Goal: Task Accomplishment & Management: Manage account settings

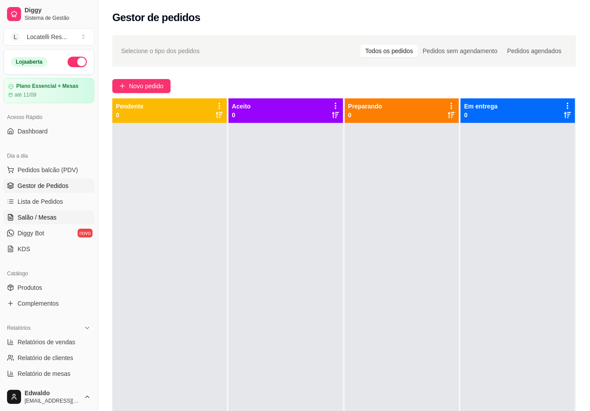
click at [37, 217] on span "Salão / Mesas" at bounding box center [37, 217] width 39 height 9
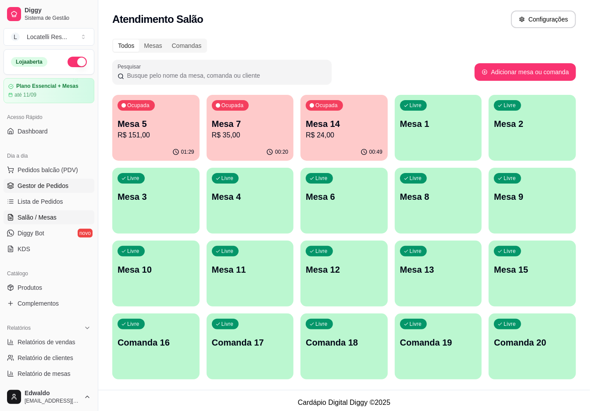
click at [48, 187] on span "Gestor de Pedidos" at bounding box center [43, 185] width 51 height 9
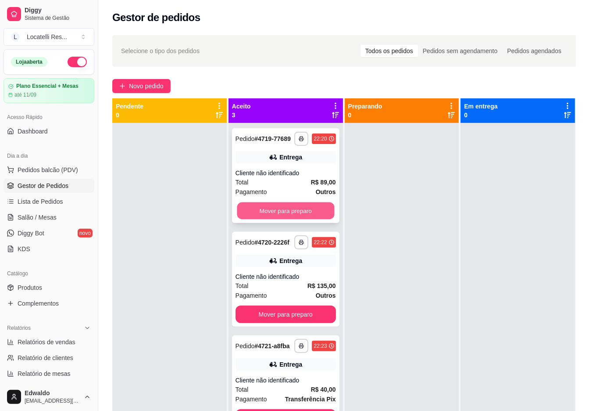
click at [295, 211] on button "Mover para preparo" at bounding box center [285, 210] width 97 height 17
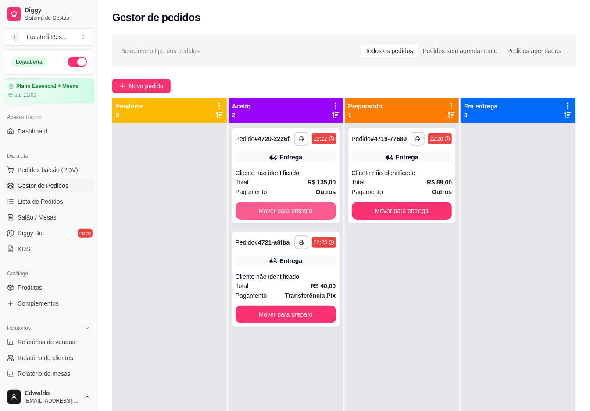
click at [295, 211] on button "Mover para preparo" at bounding box center [286, 211] width 100 height 18
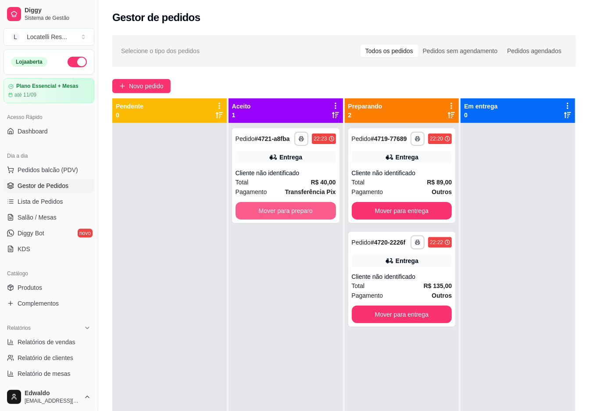
click at [295, 211] on button "Mover para preparo" at bounding box center [286, 211] width 100 height 18
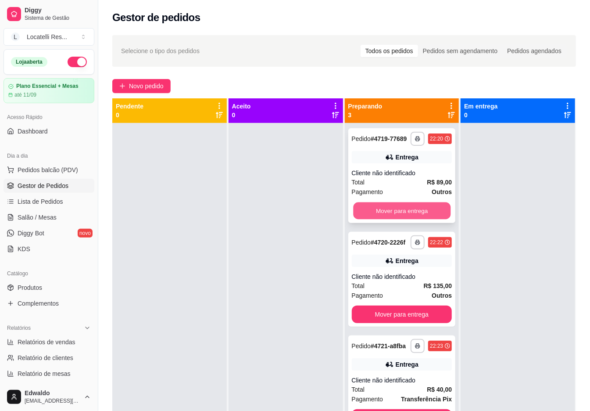
click at [386, 205] on button "Mover para entrega" at bounding box center [401, 210] width 97 height 17
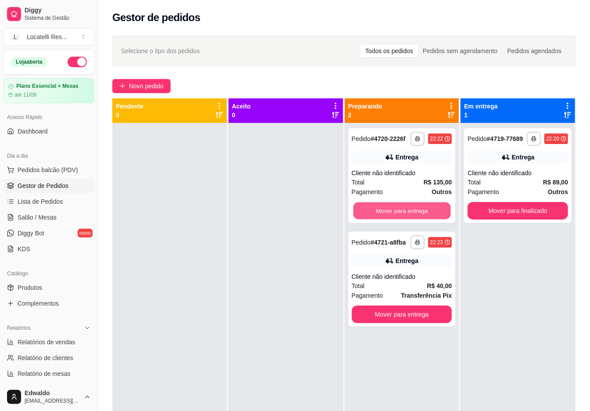
click at [386, 210] on button "Mover para entrega" at bounding box center [401, 210] width 97 height 17
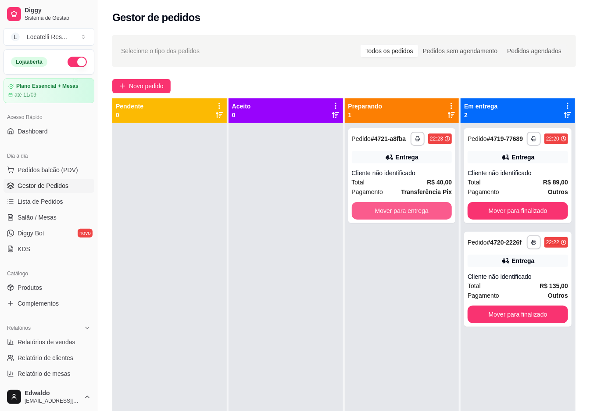
click at [387, 211] on button "Mover para entrega" at bounding box center [402, 211] width 100 height 18
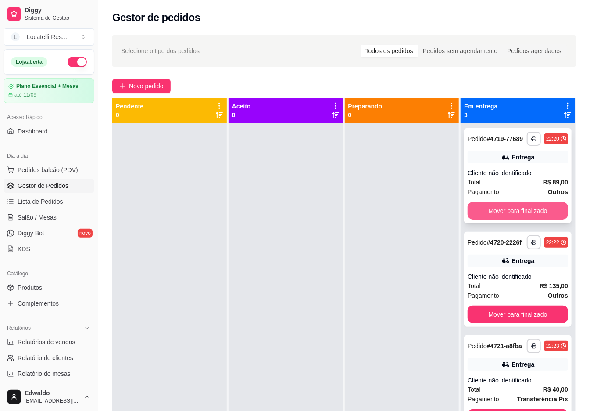
click at [495, 204] on button "Mover para finalizado" at bounding box center [518, 211] width 100 height 18
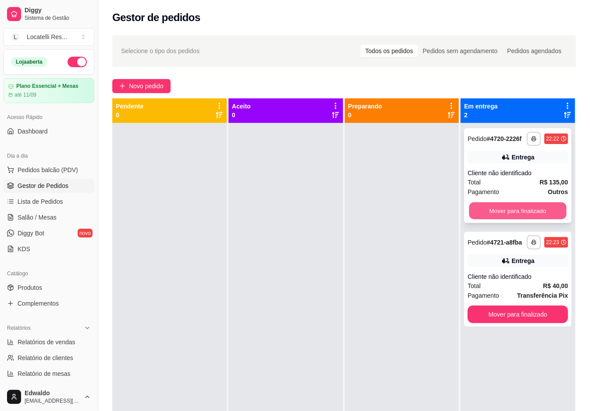
click at [506, 213] on button "Mover para finalizado" at bounding box center [517, 210] width 97 height 17
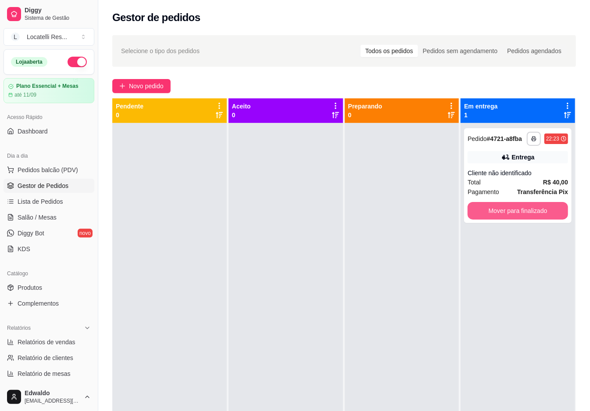
click at [505, 213] on button "Mover para finalizado" at bounding box center [518, 211] width 100 height 18
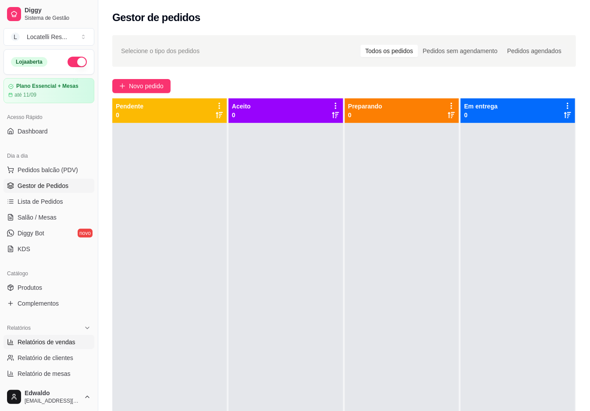
click at [53, 342] on span "Relatórios de vendas" at bounding box center [47, 341] width 58 height 9
select select "ALL"
select select "0"
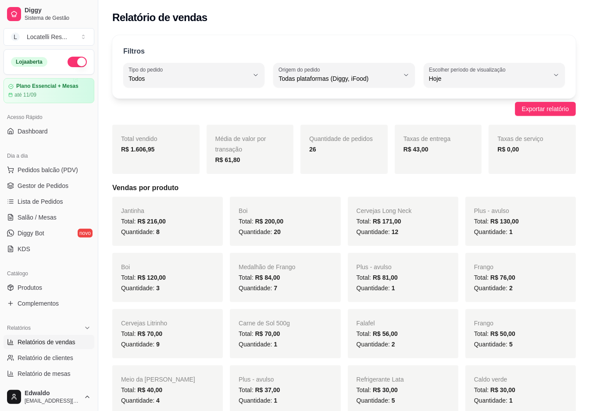
click at [68, 63] on button "button" at bounding box center [77, 62] width 19 height 11
click at [53, 186] on span "Gestor de Pedidos" at bounding box center [43, 185] width 51 height 9
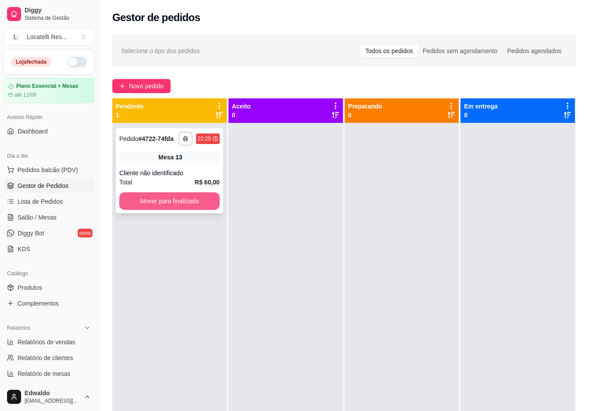
click at [153, 198] on button "Mover para finalizado" at bounding box center [169, 201] width 100 height 18
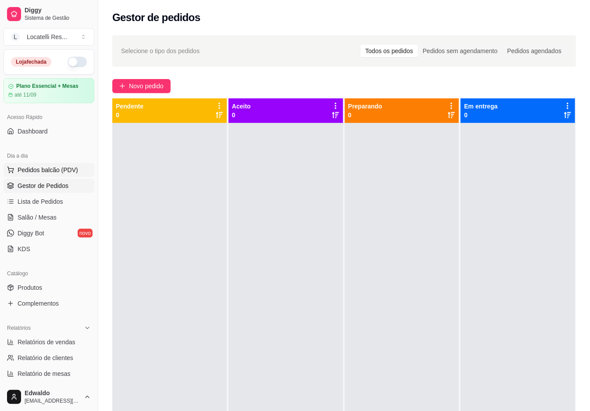
click at [45, 173] on span "Pedidos balcão (PDV)" at bounding box center [48, 169] width 61 height 9
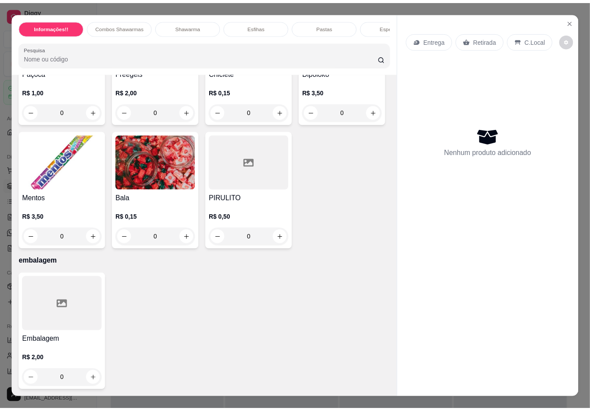
scroll to position [3275, 0]
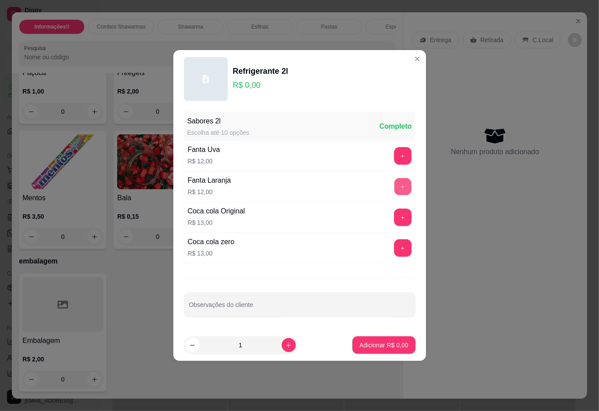
click at [396, 186] on button "+" at bounding box center [402, 186] width 17 height 17
click at [393, 352] on button "Adicionar R$ 12,00" at bounding box center [382, 344] width 64 height 17
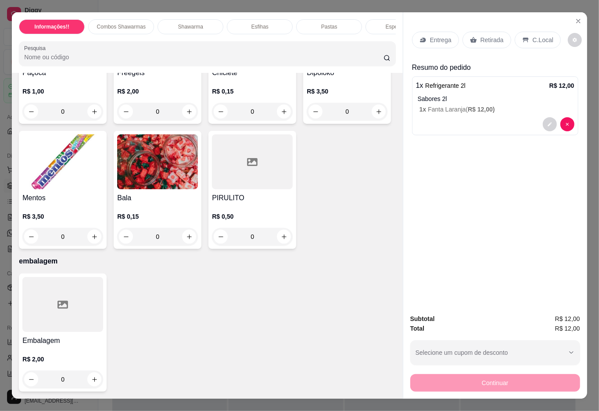
click at [486, 39] on p "Retirada" at bounding box center [491, 40] width 23 height 9
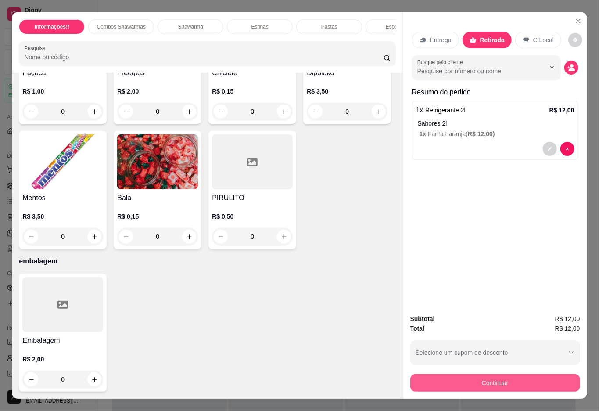
click at [504, 375] on button "Continuar" at bounding box center [495, 383] width 170 height 18
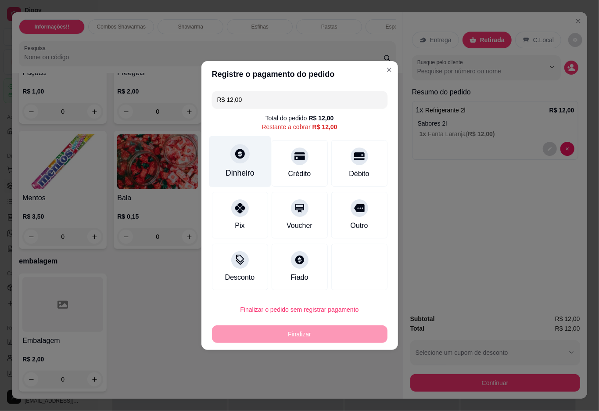
click at [239, 157] on icon at bounding box center [240, 154] width 10 height 10
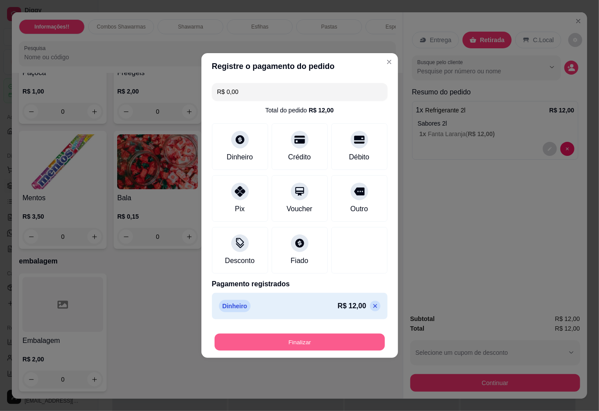
click at [307, 342] on button "Finalizar" at bounding box center [299, 341] width 170 height 17
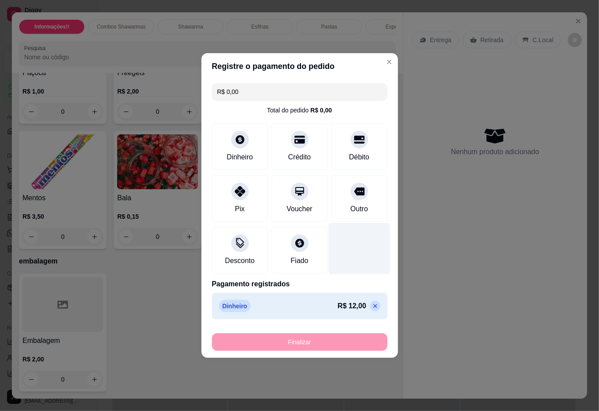
type input "-R$ 12,00"
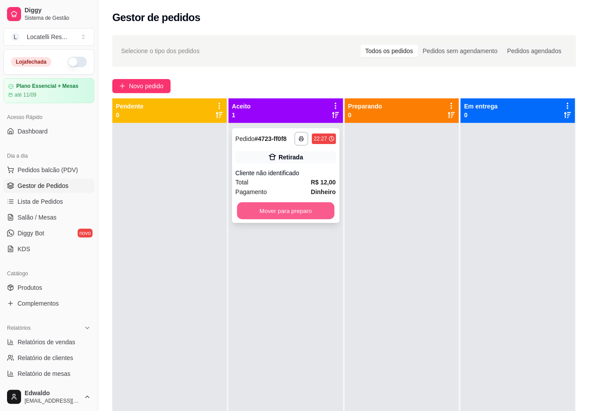
click at [322, 217] on button "Mover para preparo" at bounding box center [285, 210] width 97 height 17
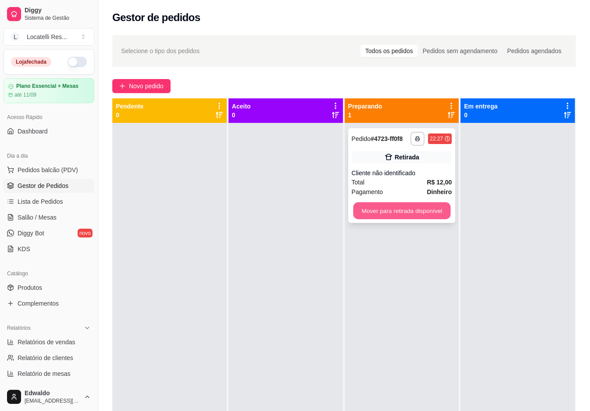
click at [366, 212] on button "Mover para retirada disponível" at bounding box center [401, 210] width 97 height 17
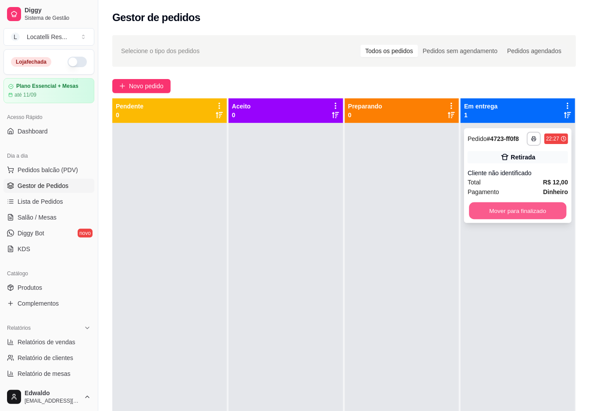
click at [506, 206] on button "Mover para finalizado" at bounding box center [517, 210] width 97 height 17
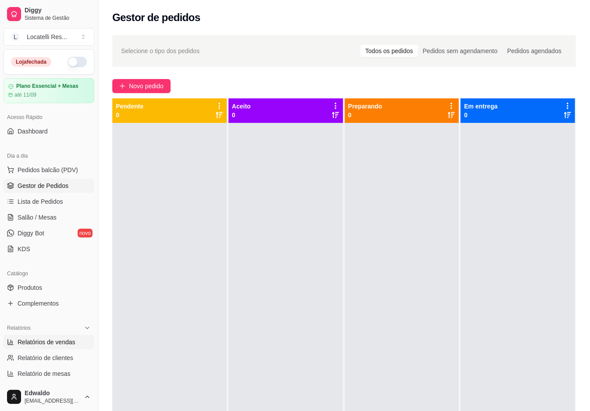
click at [53, 344] on span "Relatórios de vendas" at bounding box center [47, 341] width 58 height 9
select select "ALL"
select select "0"
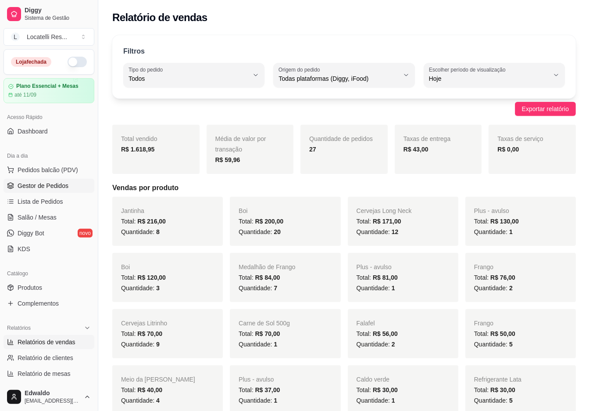
click at [43, 183] on span "Gestor de Pedidos" at bounding box center [43, 185] width 51 height 9
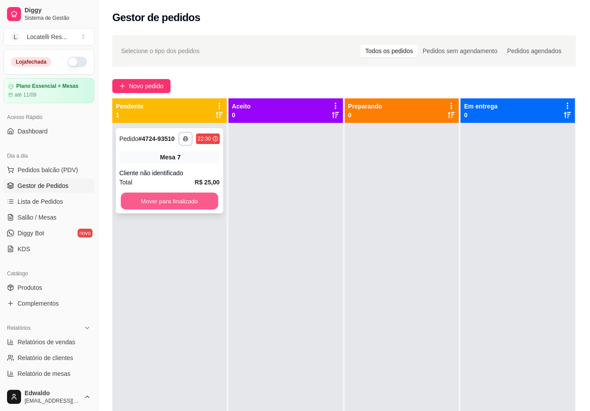
click at [156, 201] on button "Mover para finalizado" at bounding box center [169, 201] width 97 height 17
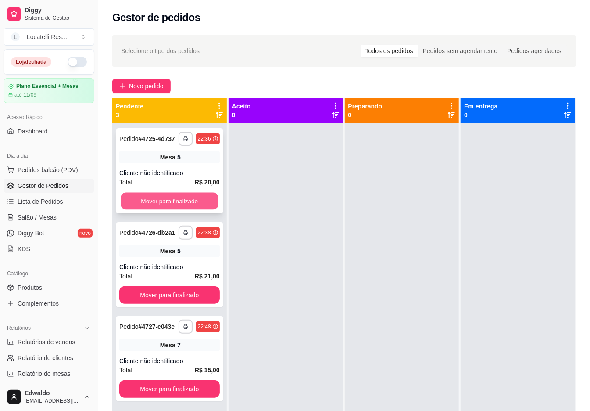
click at [203, 200] on button "Mover para finalizado" at bounding box center [169, 201] width 97 height 17
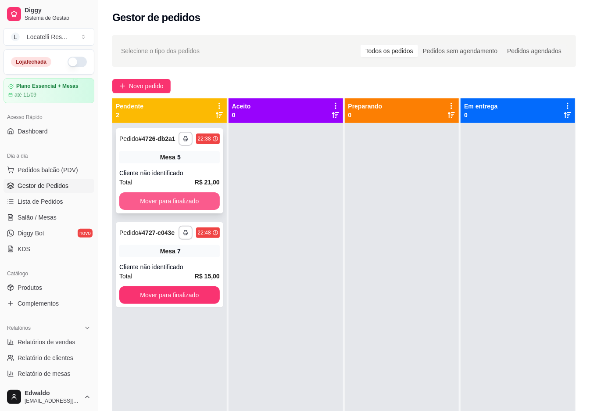
click at [200, 199] on button "Mover para finalizado" at bounding box center [169, 201] width 100 height 18
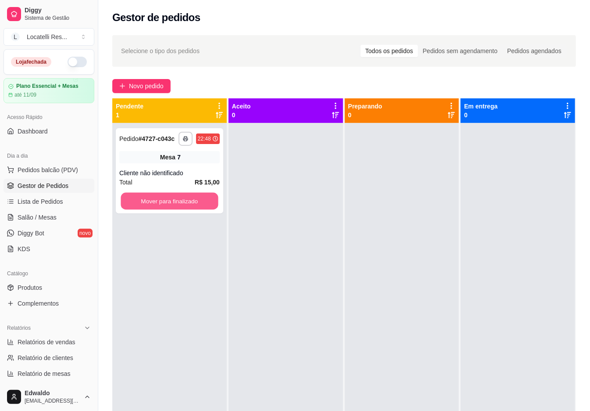
click at [200, 199] on button "Mover para finalizado" at bounding box center [169, 201] width 97 height 17
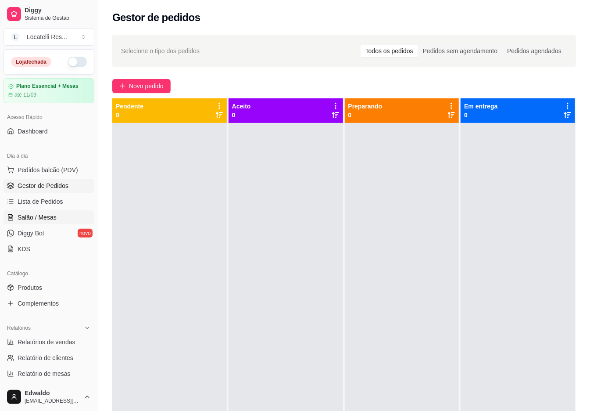
click at [46, 219] on span "Salão / Mesas" at bounding box center [37, 217] width 39 height 9
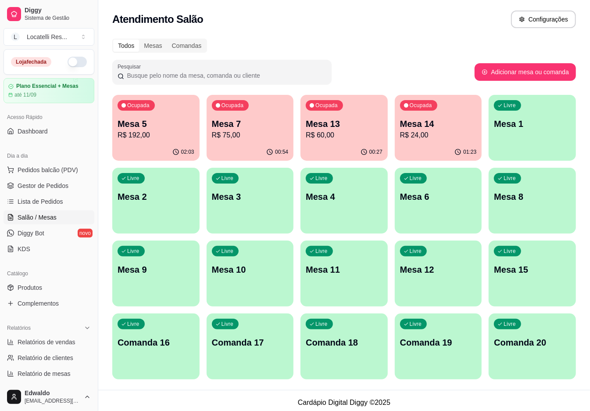
click at [150, 144] on div "02:03" at bounding box center [155, 151] width 87 height 17
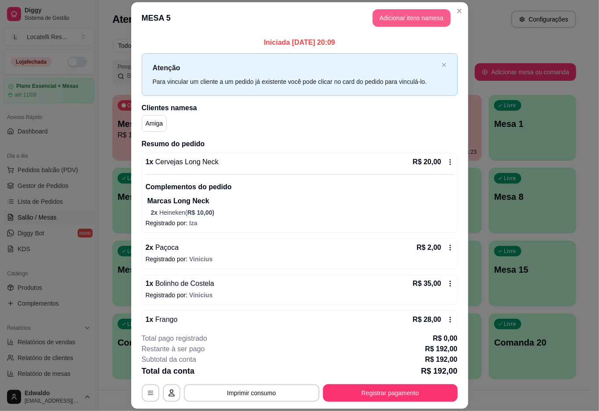
click at [422, 19] on button "Adicionar itens na mesa" at bounding box center [411, 18] width 78 height 18
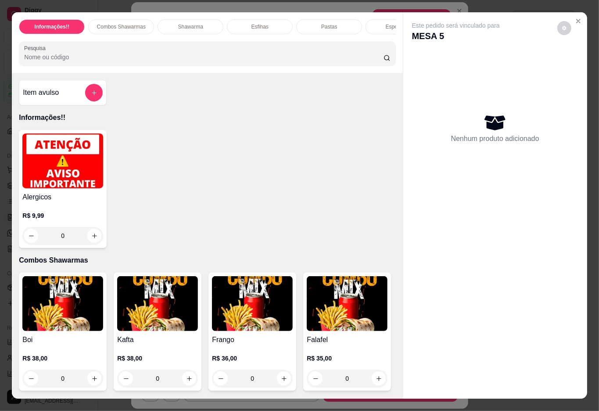
click at [211, 61] on input "Pesquisa" at bounding box center [203, 57] width 359 height 9
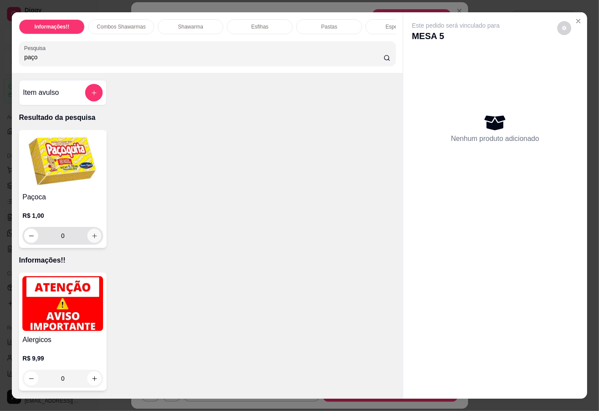
type input "paço"
click at [91, 239] on icon "increase-product-quantity" at bounding box center [94, 235] width 7 height 7
type input "1"
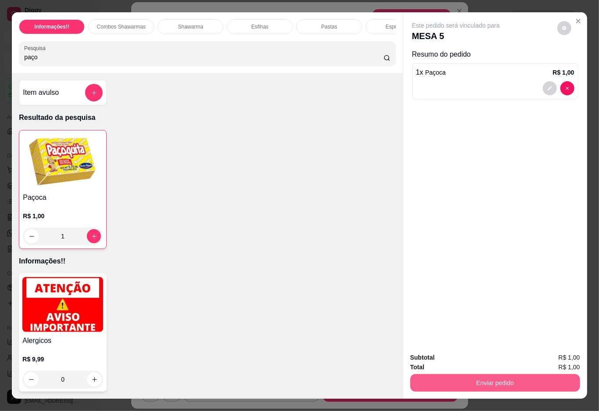
click at [457, 382] on button "Enviar pedido" at bounding box center [495, 383] width 170 height 18
click at [460, 360] on button "Não registrar e enviar pedido" at bounding box center [464, 356] width 91 height 17
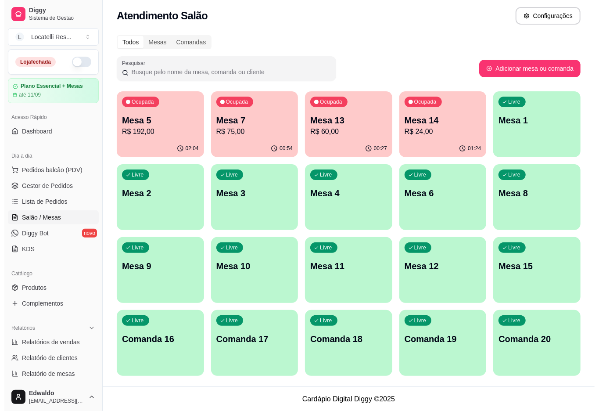
scroll to position [4, 0]
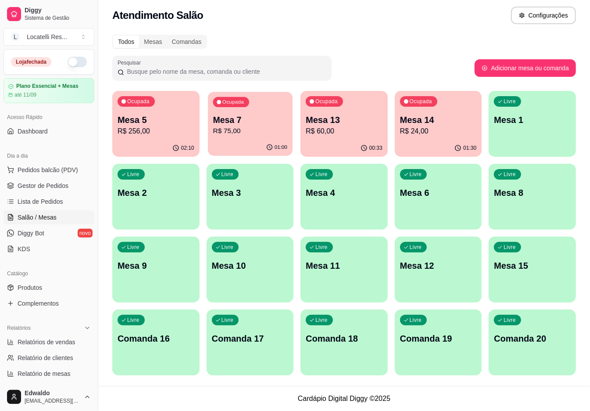
click at [236, 124] on p "Mesa 7" at bounding box center [250, 120] width 74 height 12
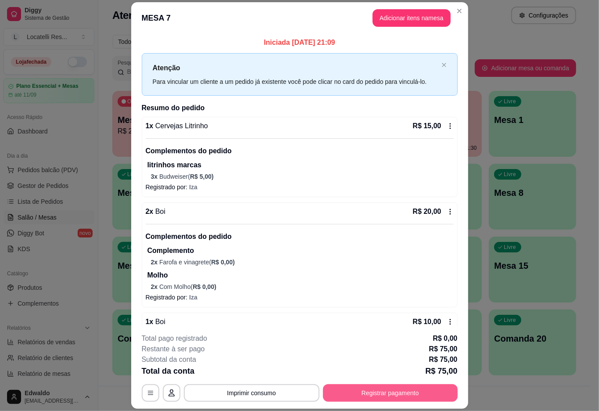
click at [349, 393] on button "Registrar pagamento" at bounding box center [390, 393] width 135 height 18
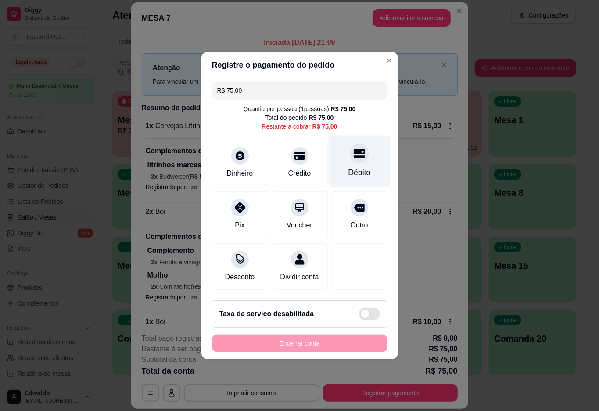
click at [344, 157] on div "Débito" at bounding box center [359, 161] width 62 height 51
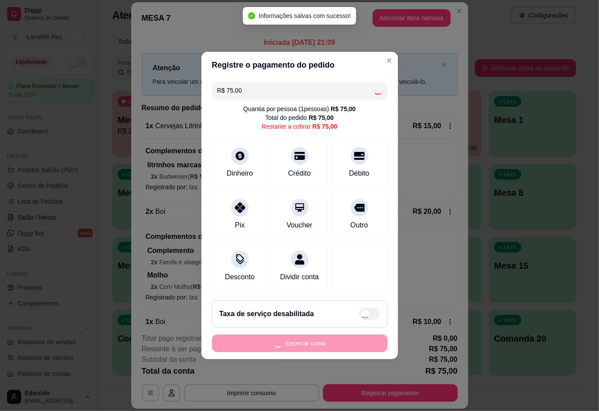
type input "R$ 0,00"
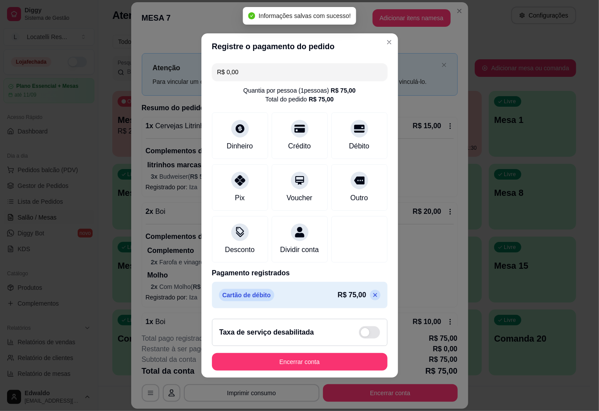
scroll to position [0, 0]
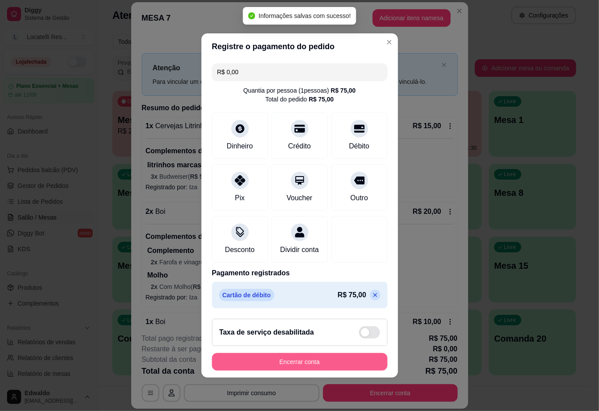
click at [313, 367] on button "Encerrar conta" at bounding box center [299, 362] width 175 height 18
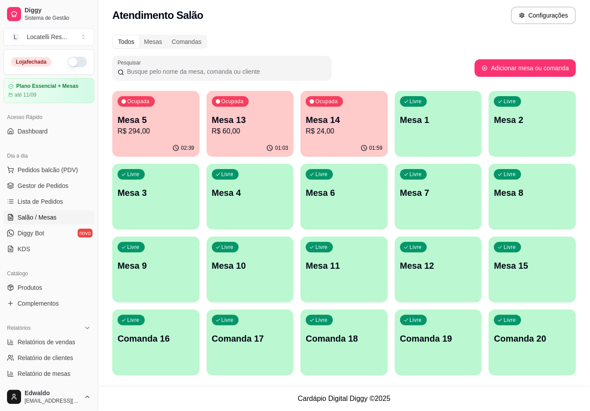
click at [348, 130] on p "R$ 24,00" at bounding box center [344, 131] width 77 height 11
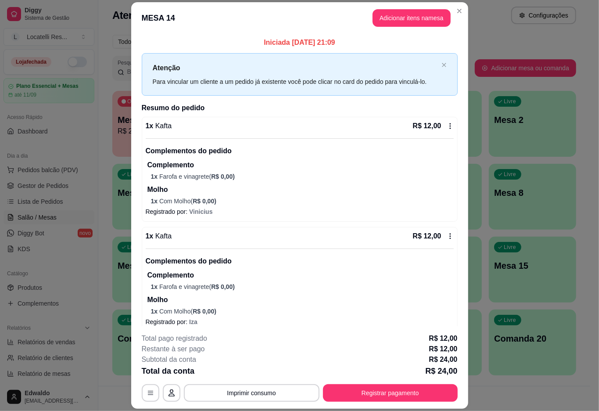
scroll to position [10, 0]
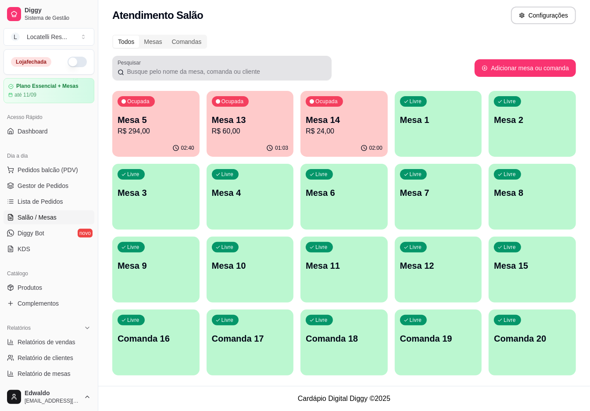
click at [230, 65] on div at bounding box center [222, 68] width 209 height 18
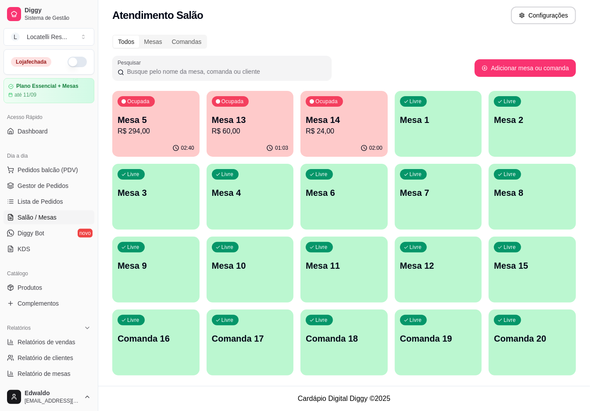
click at [260, 136] on div "Ocupada Mesa 13 R$ 60,00" at bounding box center [250, 115] width 87 height 49
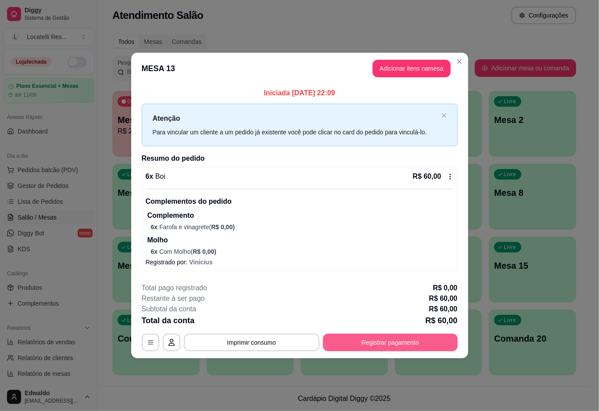
click at [390, 345] on button "Registrar pagamento" at bounding box center [390, 342] width 135 height 18
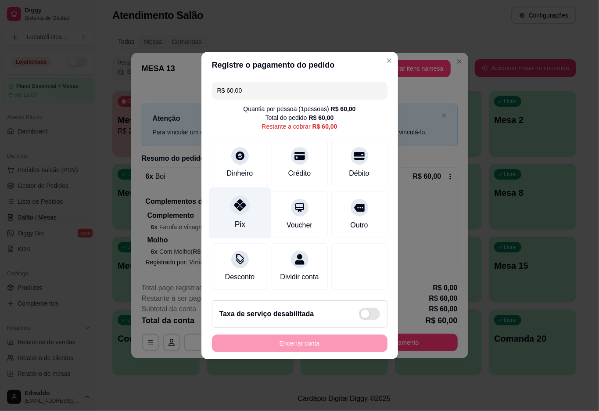
drag, startPoint x: 229, startPoint y: 210, endPoint x: 233, endPoint y: 213, distance: 5.4
click at [230, 211] on div "Pix" at bounding box center [240, 212] width 62 height 51
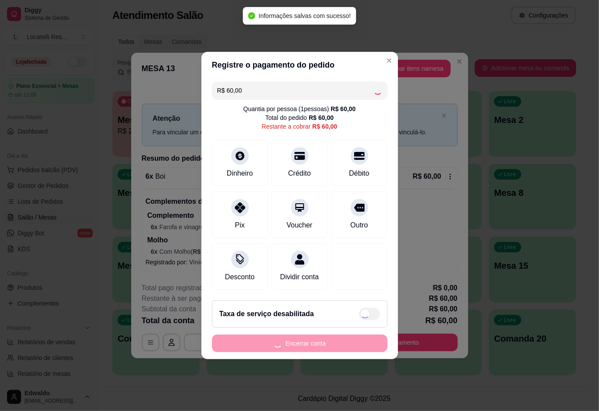
type input "R$ 0,00"
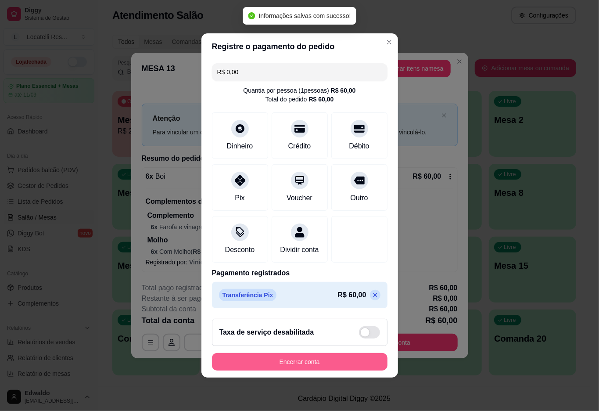
click at [294, 365] on button "Encerrar conta" at bounding box center [299, 362] width 175 height 18
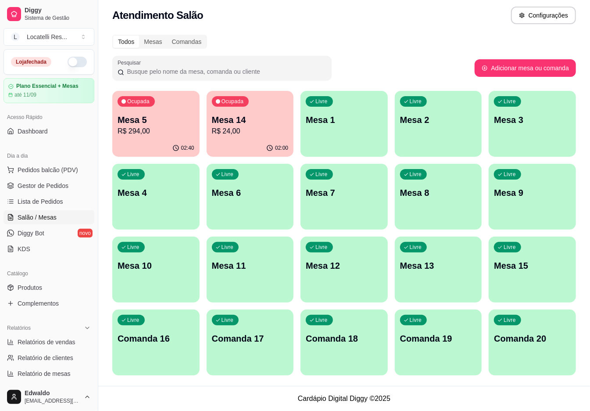
click at [356, 125] on p "Mesa 1" at bounding box center [344, 120] width 77 height 12
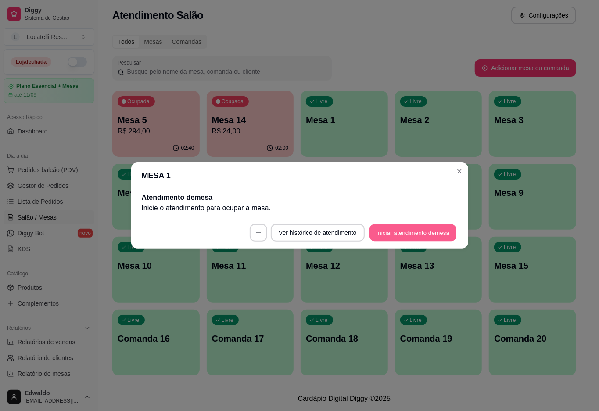
click at [386, 225] on button "Iniciar atendimento de mesa" at bounding box center [412, 232] width 87 height 17
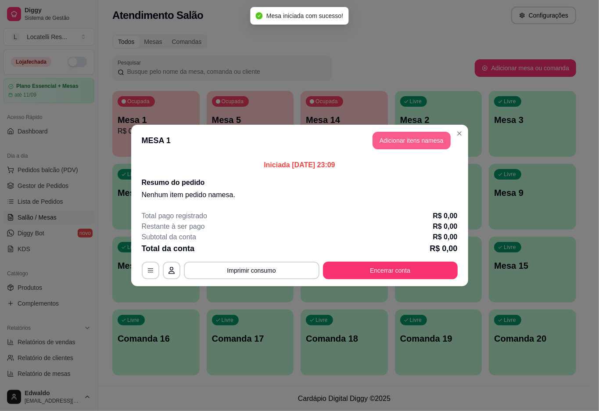
click at [404, 139] on button "Adicionar itens na mesa" at bounding box center [411, 141] width 78 height 18
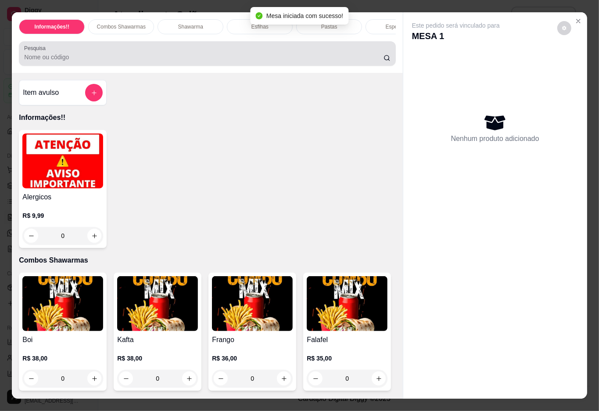
click at [74, 59] on div at bounding box center [207, 54] width 366 height 18
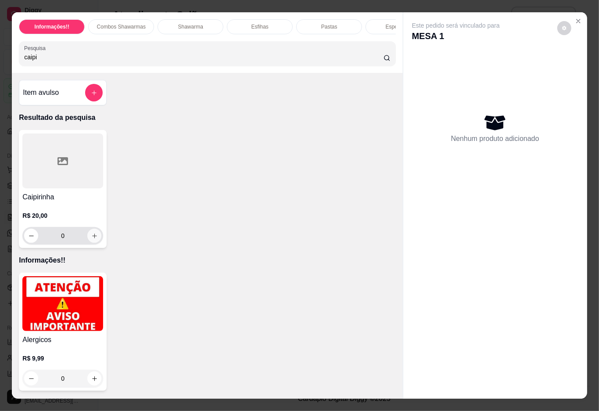
type input "caipi"
click at [91, 239] on icon "increase-product-quantity" at bounding box center [94, 235] width 7 height 7
type input "1"
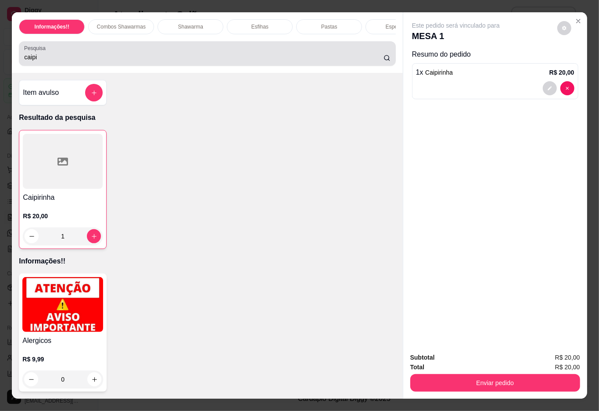
click at [99, 56] on div "caipi" at bounding box center [207, 54] width 366 height 18
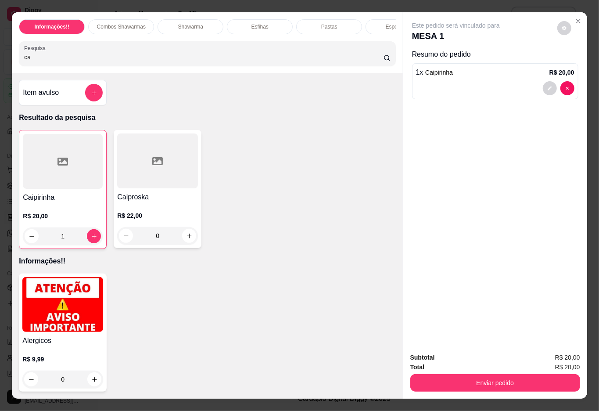
type input "c"
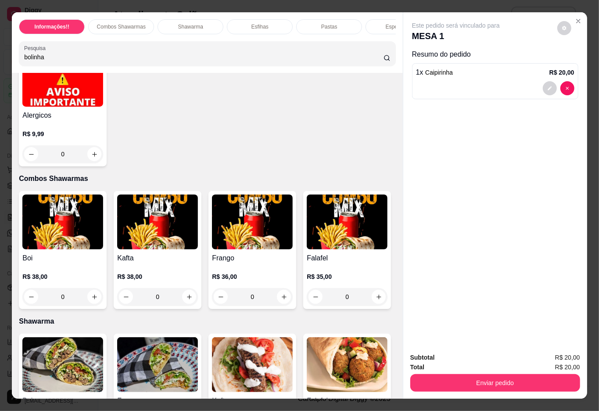
scroll to position [0, 0]
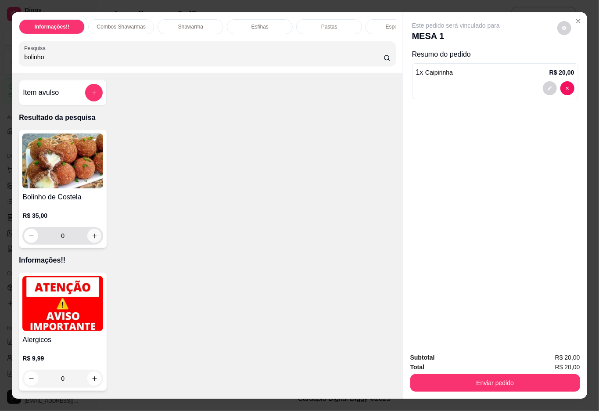
type input "bolinho"
click at [92, 239] on icon "increase-product-quantity" at bounding box center [94, 235] width 7 height 7
type input "1"
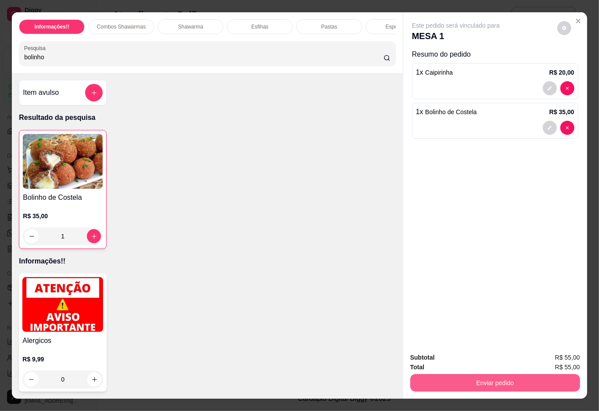
click at [466, 374] on button "Enviar pedido" at bounding box center [495, 383] width 170 height 18
click at [469, 354] on button "Não registrar e enviar pedido" at bounding box center [465, 356] width 89 height 16
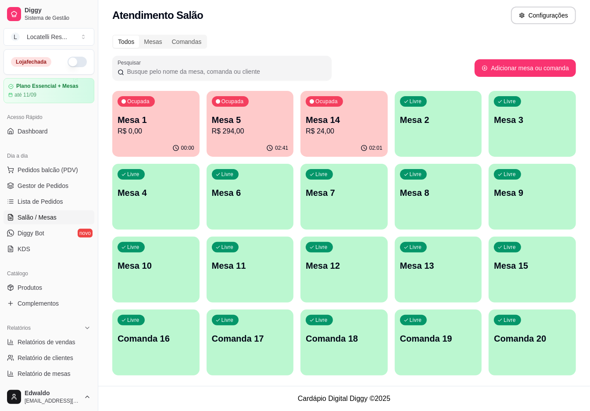
click at [348, 144] on div "02:01" at bounding box center [343, 147] width 87 height 17
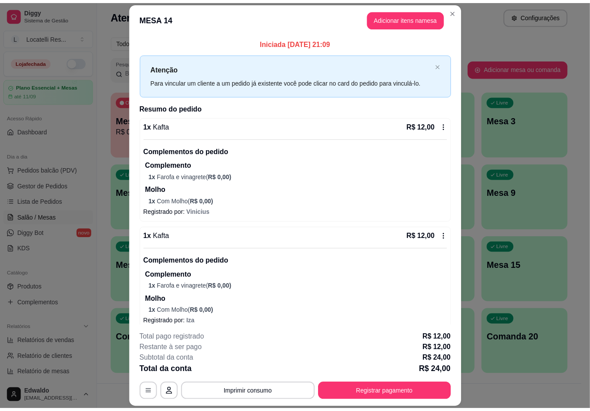
scroll to position [10, 0]
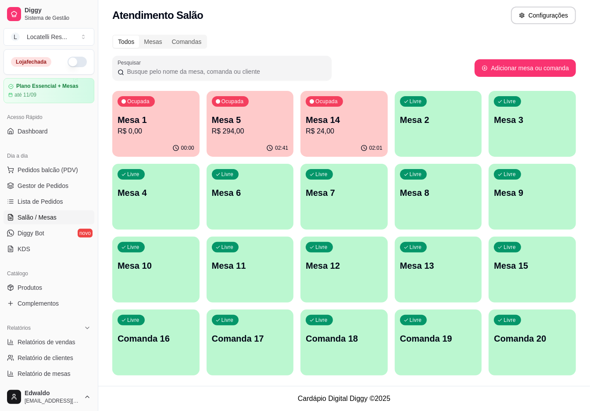
click at [136, 141] on div "00:00" at bounding box center [155, 147] width 87 height 17
click at [54, 189] on span "Gestor de Pedidos" at bounding box center [43, 185] width 51 height 9
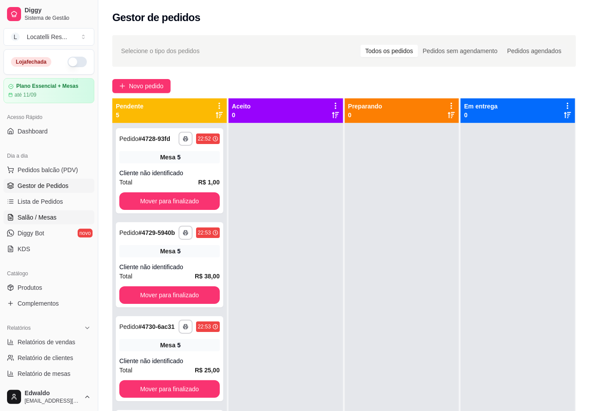
click at [44, 219] on span "Salão / Mesas" at bounding box center [37, 217] width 39 height 9
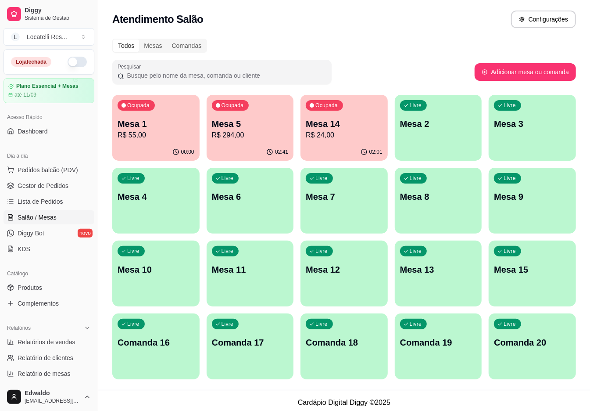
click at [254, 125] on p "Mesa 5" at bounding box center [250, 124] width 77 height 12
click at [64, 340] on span "Relatórios de vendas" at bounding box center [47, 341] width 58 height 9
select select "ALL"
select select "0"
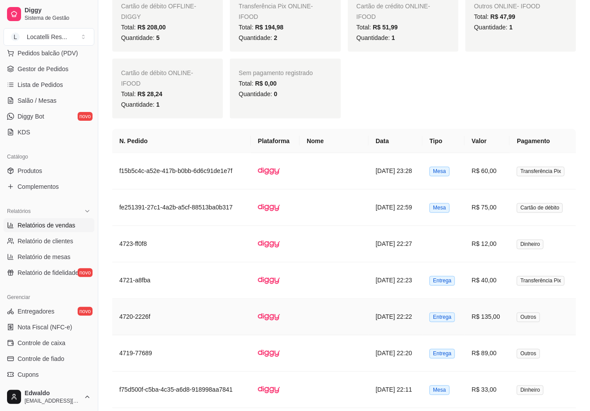
scroll to position [702, 0]
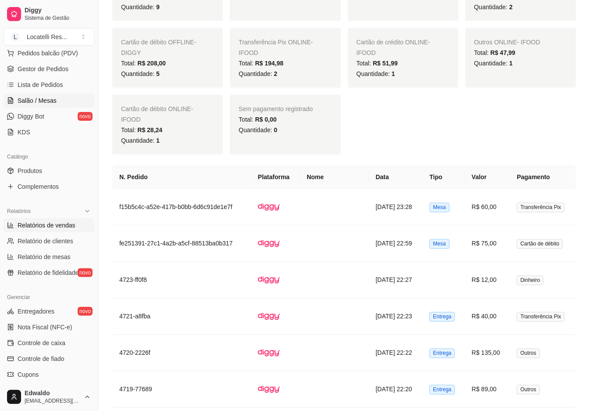
click at [45, 97] on span "Salão / Mesas" at bounding box center [37, 100] width 39 height 9
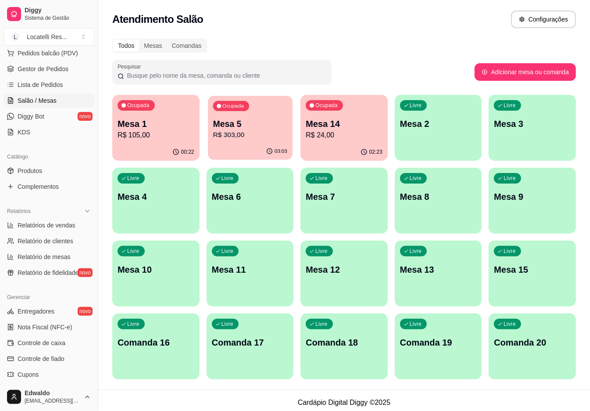
click at [262, 139] on p "R$ 303,00" at bounding box center [250, 135] width 74 height 10
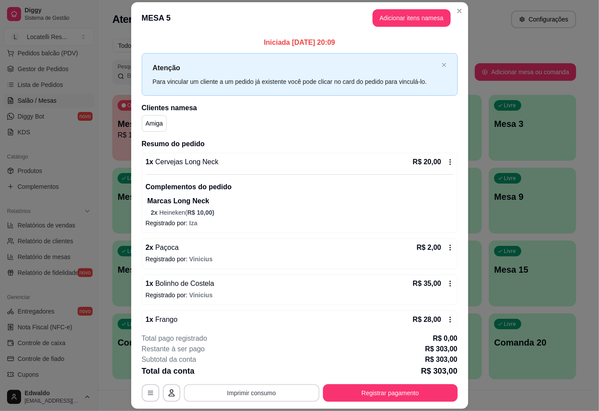
click at [250, 388] on button "Imprimir consumo" at bounding box center [252, 393] width 136 height 18
click at [256, 372] on button "IMPRESSORA pc" at bounding box center [249, 372] width 61 height 14
click at [402, 397] on button "Registrar pagamento" at bounding box center [390, 392] width 131 height 17
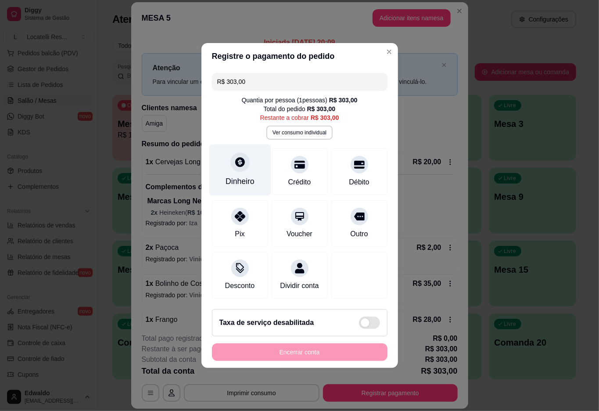
click at [242, 158] on icon at bounding box center [240, 162] width 10 height 10
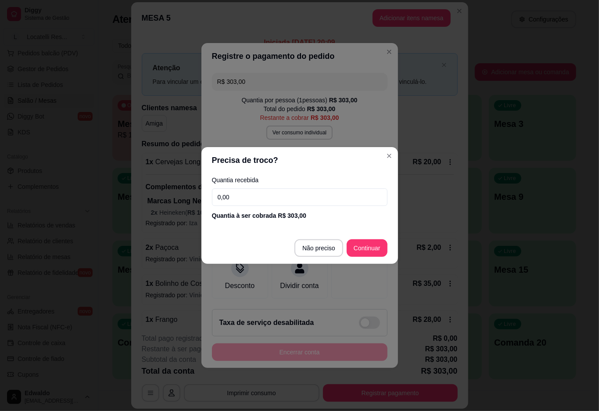
click at [350, 197] on input "0,00" at bounding box center [299, 197] width 175 height 18
type input "303,00"
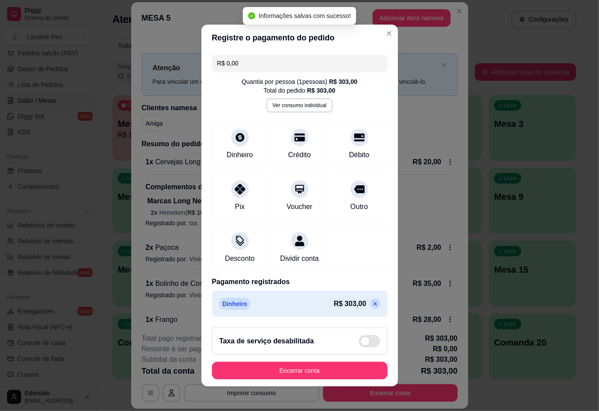
type input "R$ 0,00"
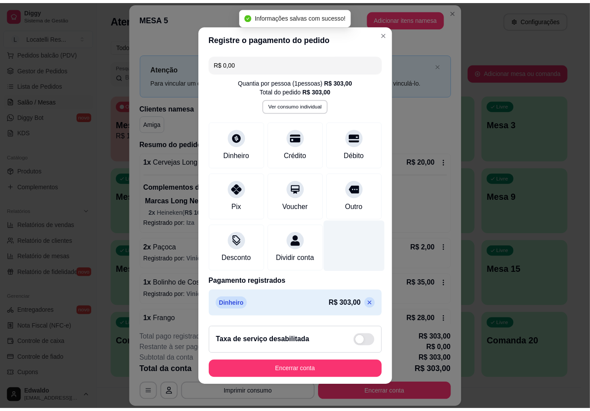
scroll to position [4, 0]
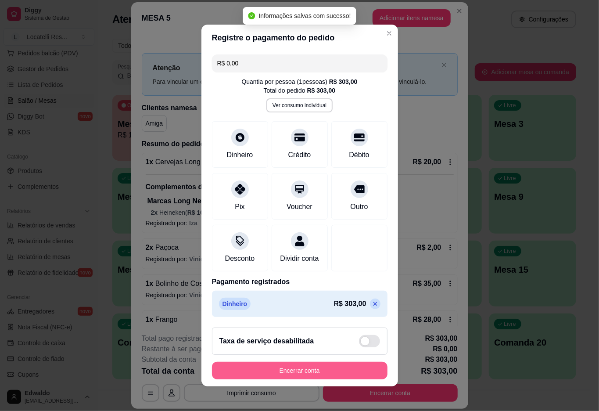
click at [306, 372] on button "Encerrar conta" at bounding box center [299, 370] width 175 height 18
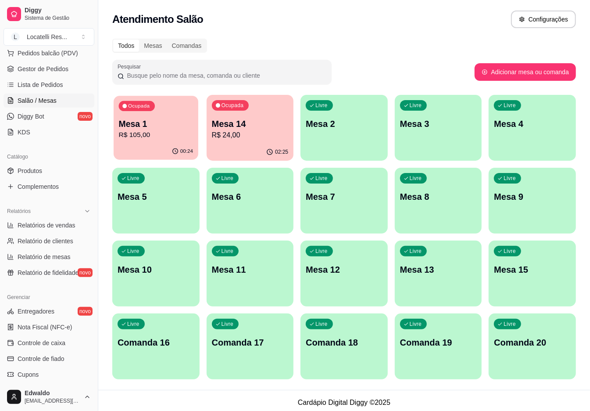
click at [160, 146] on div "00:24" at bounding box center [156, 151] width 85 height 17
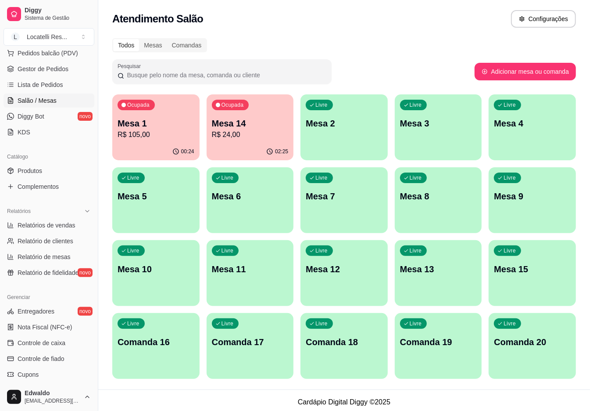
scroll to position [0, 0]
click at [151, 137] on p "R$ 105,00" at bounding box center [156, 135] width 77 height 11
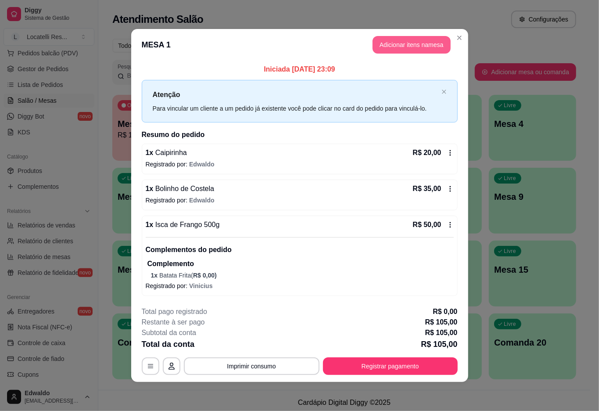
click at [411, 50] on button "Adicionar itens na mesa" at bounding box center [411, 45] width 78 height 18
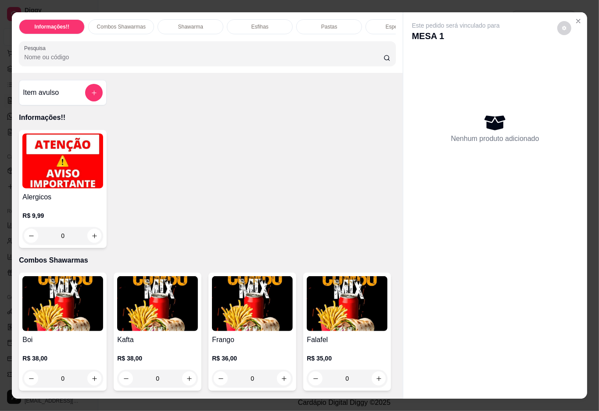
click at [267, 61] on input "Pesquisa" at bounding box center [203, 57] width 359 height 9
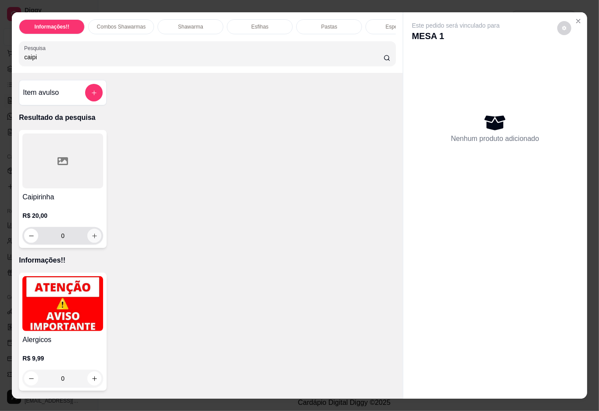
type input "caipi"
click at [88, 236] on button "increase-product-quantity" at bounding box center [95, 236] width 14 height 14
type input "1"
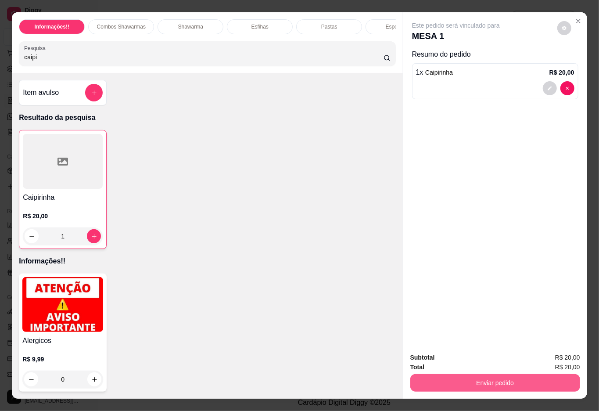
click at [461, 377] on button "Enviar pedido" at bounding box center [495, 383] width 170 height 18
click at [465, 355] on button "Não registrar e enviar pedido" at bounding box center [464, 356] width 91 height 17
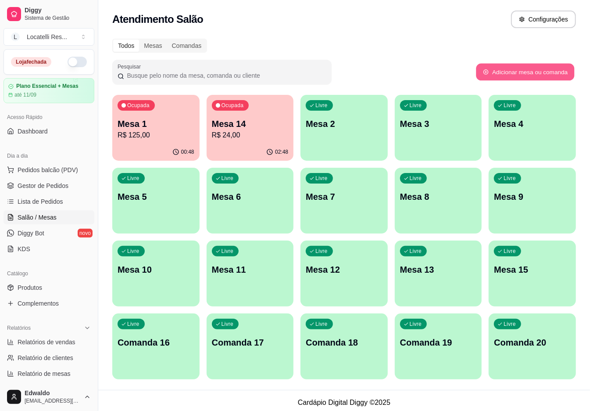
click at [527, 72] on button "Adicionar mesa ou comanda" at bounding box center [525, 72] width 98 height 17
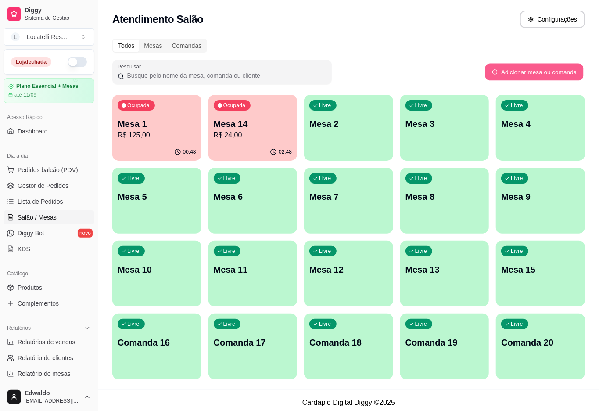
select select "TABLE"
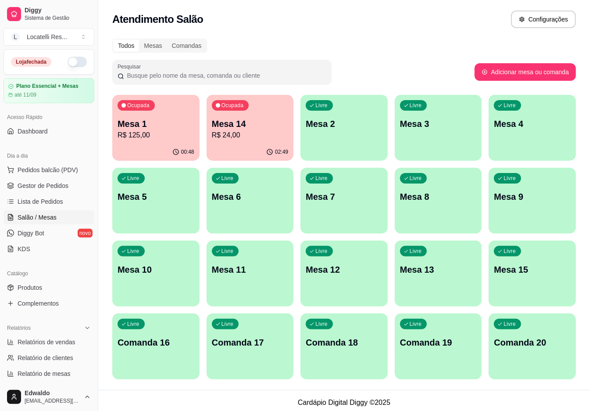
drag, startPoint x: 388, startPoint y: 141, endPoint x: 382, endPoint y: 139, distance: 5.4
click at [385, 140] on div "Ocupada Mesa 1 R$ 125,00 00:48 Ocupada Mesa 14 R$ 24,00 02:49 Livre Mesa 2 Livr…" at bounding box center [344, 237] width 464 height 284
click at [367, 136] on div "Livre Mesa 2" at bounding box center [344, 123] width 85 height 54
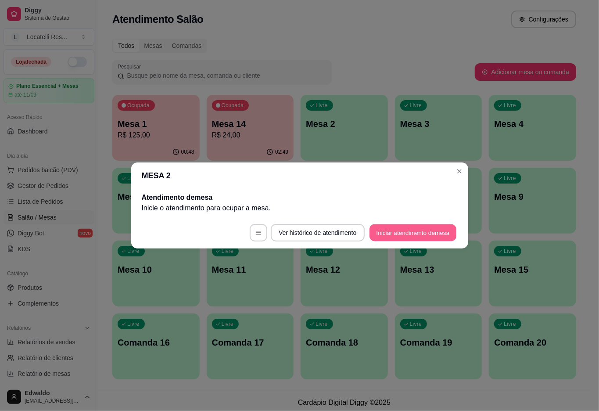
click at [416, 229] on button "Iniciar atendimento de mesa" at bounding box center [412, 232] width 87 height 17
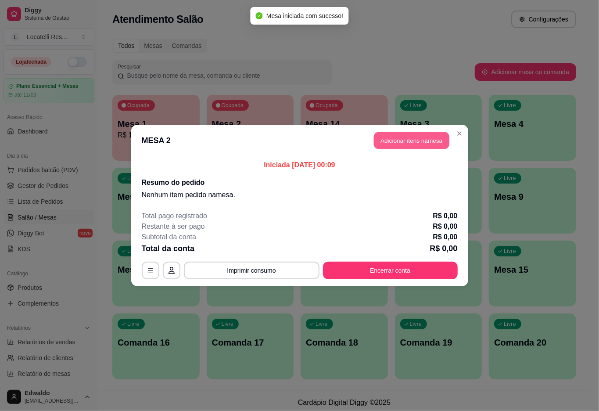
click at [430, 139] on button "Adicionar itens na mesa" at bounding box center [411, 140] width 75 height 17
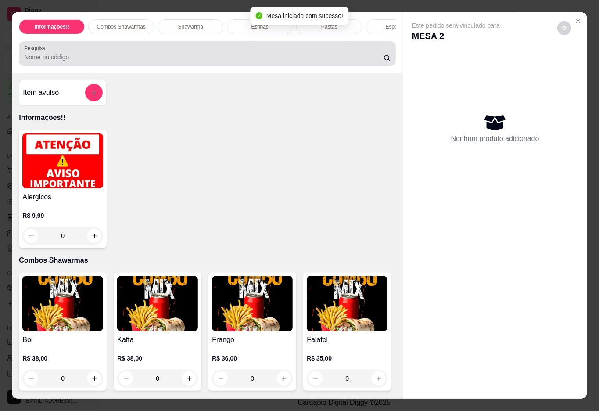
click at [86, 61] on input "Pesquisa" at bounding box center [203, 57] width 359 height 9
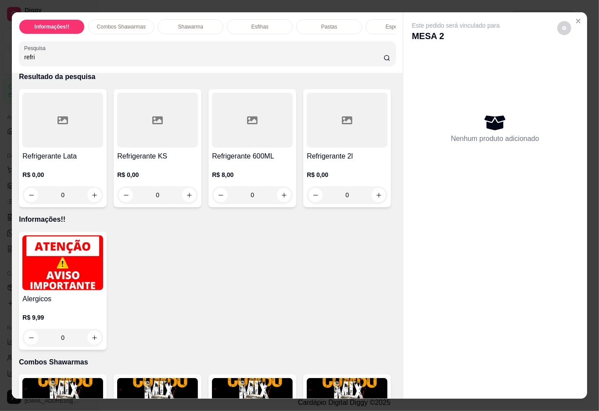
scroll to position [117, 0]
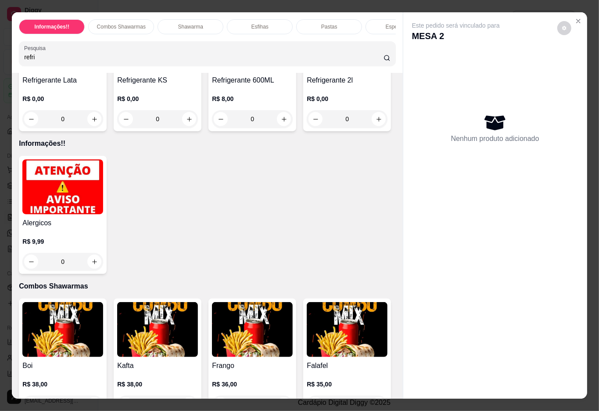
type input "refri"
click at [307, 128] on div "0" at bounding box center [347, 119] width 81 height 18
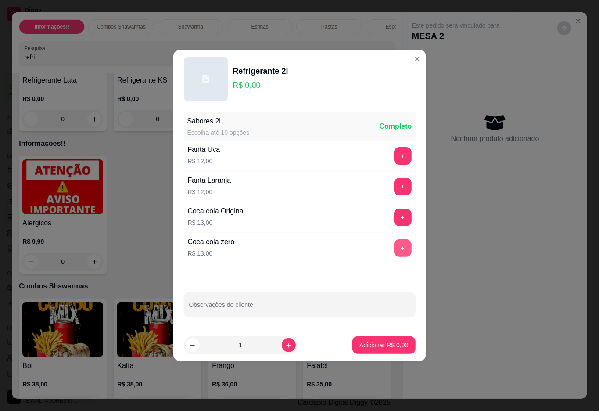
click at [394, 246] on button "+" at bounding box center [403, 248] width 18 height 18
click at [376, 347] on p "Adicionar R$ 13,00" at bounding box center [382, 344] width 52 height 9
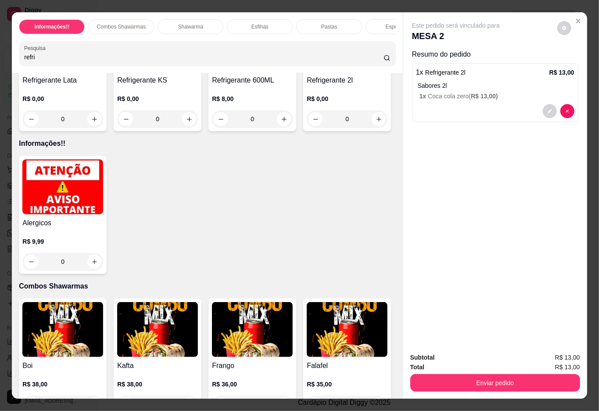
drag, startPoint x: 453, startPoint y: 393, endPoint x: 453, endPoint y: 385, distance: 8.8
click at [453, 392] on div "Subtotal R$ 13,00 Total R$ 13,00 Enviar pedido" at bounding box center [495, 371] width 184 height 53
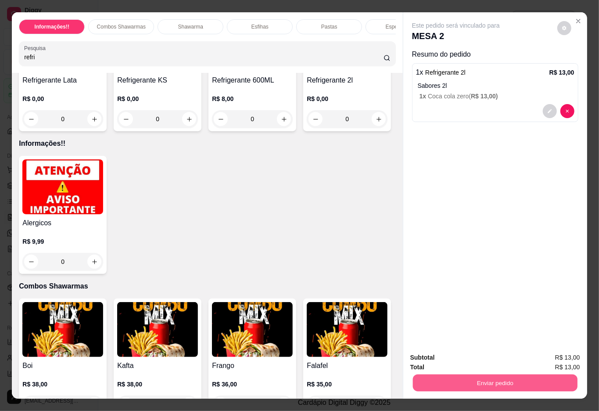
click at [454, 381] on button "Enviar pedido" at bounding box center [494, 382] width 164 height 17
click at [456, 351] on button "Não registrar e enviar pedido" at bounding box center [464, 356] width 91 height 17
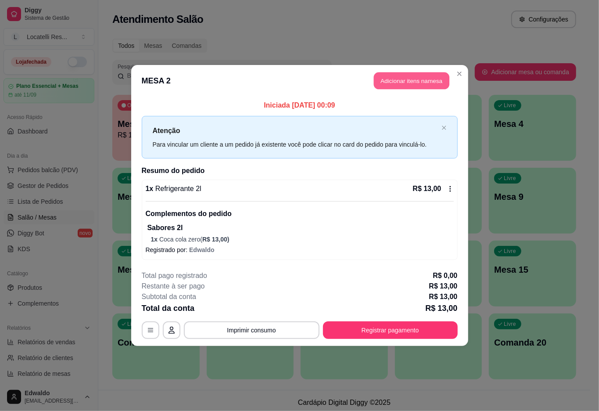
click at [427, 78] on button "Adicionar itens na mesa" at bounding box center [411, 80] width 75 height 17
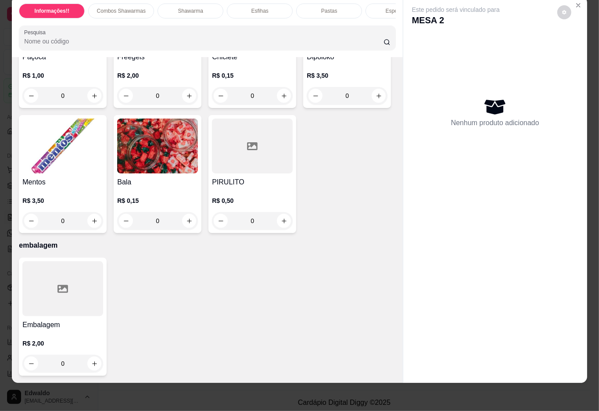
scroll to position [3918, 0]
click at [282, 98] on icon "increase-product-quantity" at bounding box center [284, 95] width 5 height 5
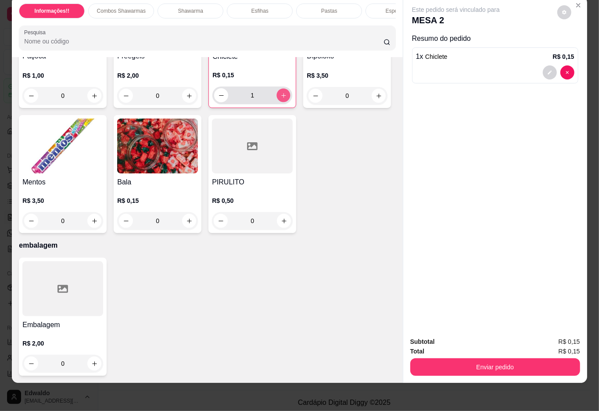
click at [280, 99] on icon "increase-product-quantity" at bounding box center [283, 95] width 7 height 7
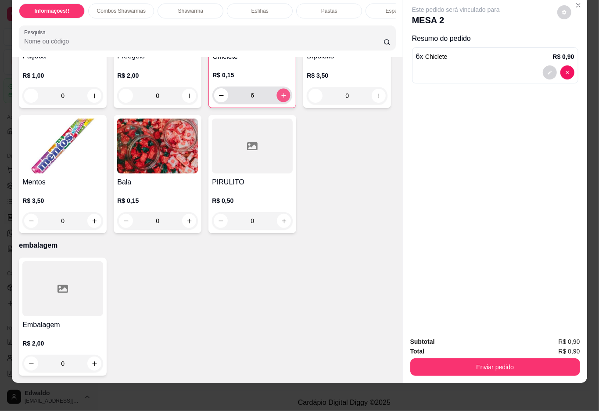
click at [280, 99] on icon "increase-product-quantity" at bounding box center [283, 95] width 7 height 7
type input "7"
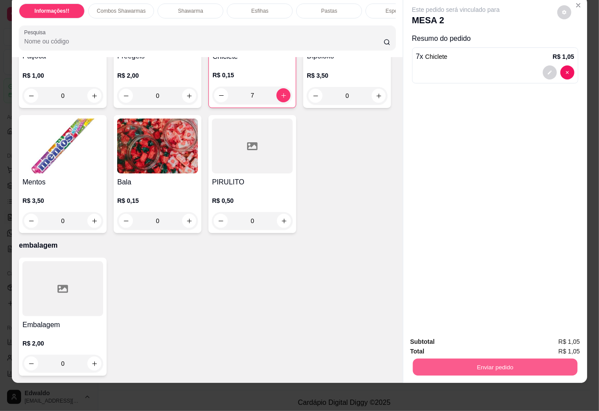
click at [466, 358] on button "Enviar pedido" at bounding box center [494, 366] width 164 height 17
click at [468, 339] on button "Não registrar e enviar pedido" at bounding box center [464, 337] width 91 height 17
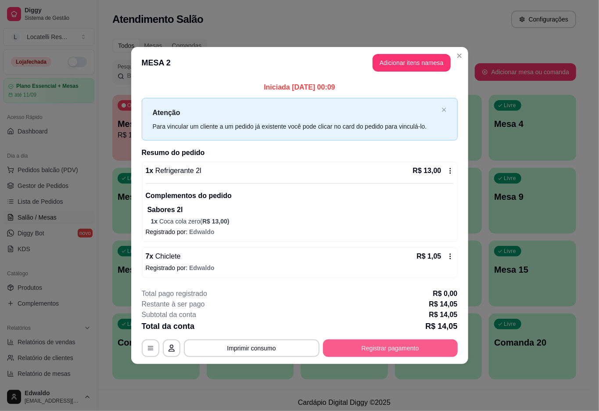
click at [414, 347] on button "Registrar pagamento" at bounding box center [390, 348] width 135 height 18
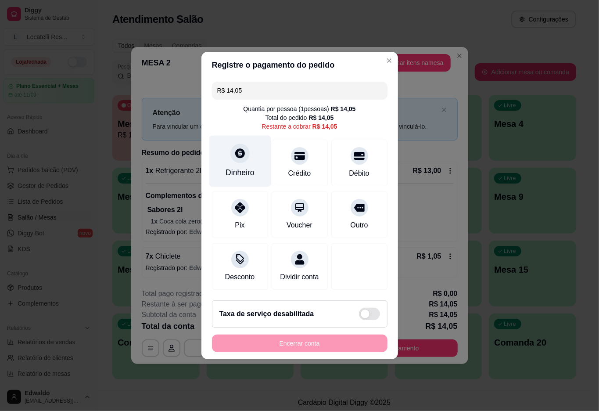
click at [237, 164] on div "Dinheiro" at bounding box center [240, 161] width 62 height 51
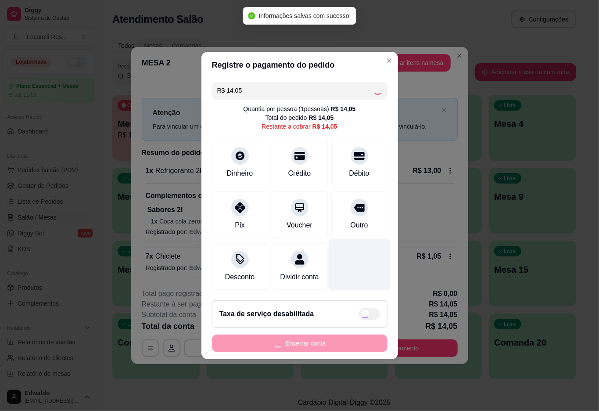
type input "R$ 0,00"
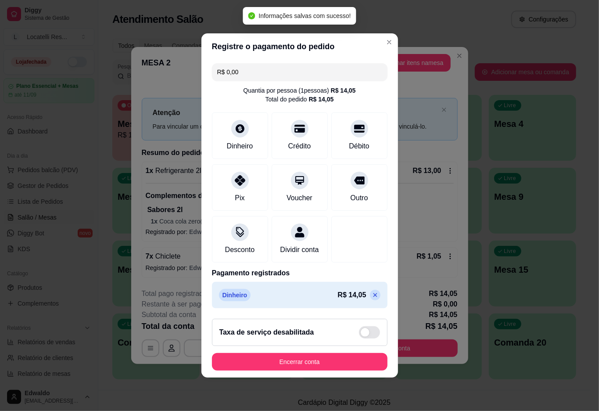
scroll to position [0, 0]
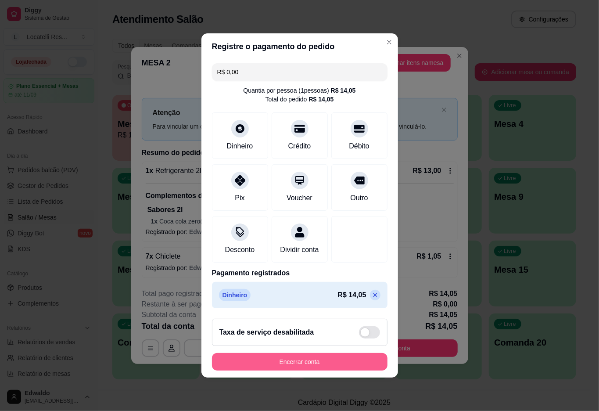
click at [295, 363] on button "Encerrar conta" at bounding box center [299, 362] width 175 height 18
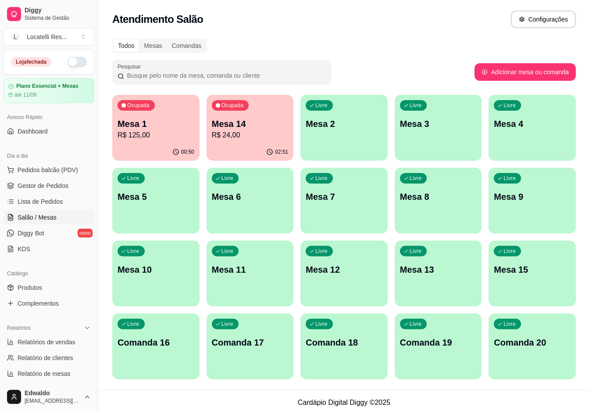
click at [222, 149] on div "02:51" at bounding box center [250, 151] width 87 height 17
click at [155, 141] on div "Ocupada Mesa 1 R$ 125,00" at bounding box center [155, 119] width 87 height 49
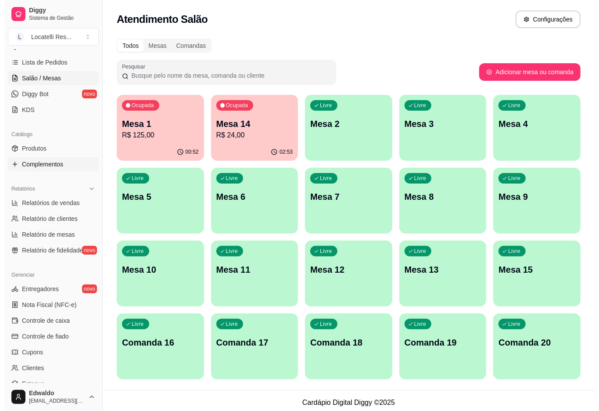
scroll to position [175, 0]
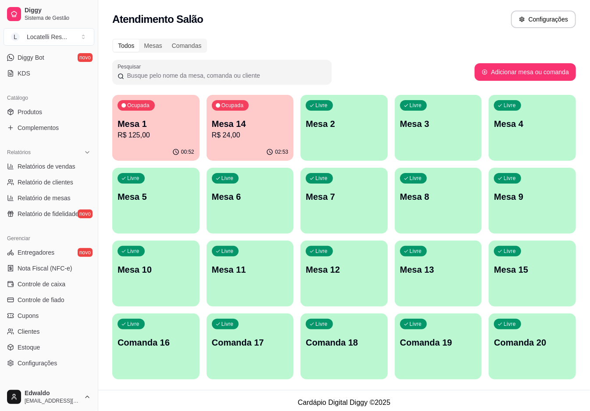
click at [166, 114] on div "Ocupada Mesa 1 R$ 125,00" at bounding box center [155, 119] width 87 height 49
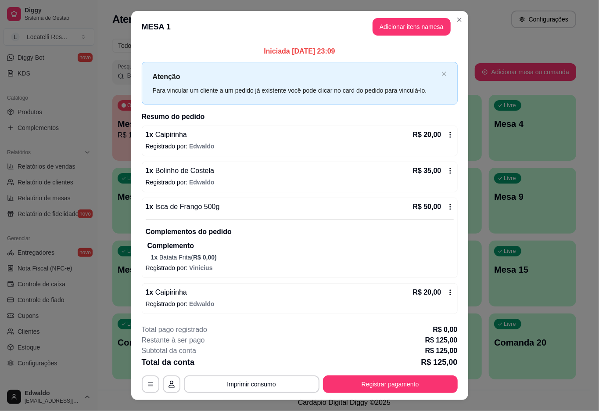
click at [233, 390] on button "Imprimir consumo" at bounding box center [252, 384] width 136 height 18
click at [243, 368] on button "IMPRESSORA pc" at bounding box center [250, 364] width 64 height 14
click at [409, 376] on button "Registrar pagamento" at bounding box center [390, 384] width 135 height 18
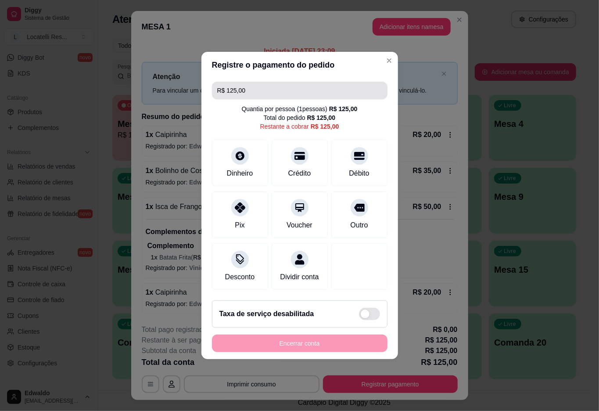
click at [271, 83] on input "R$ 125,00" at bounding box center [299, 91] width 165 height 18
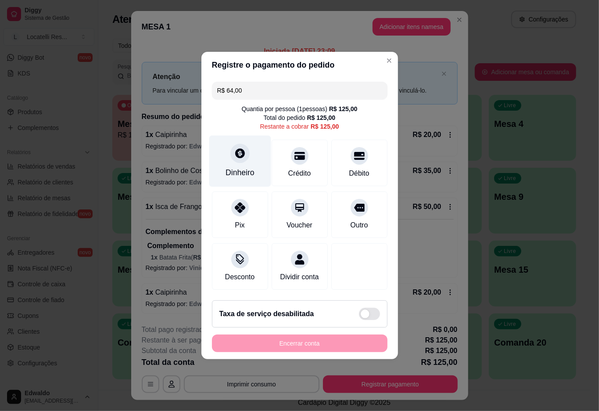
click at [230, 147] on div at bounding box center [239, 152] width 19 height 19
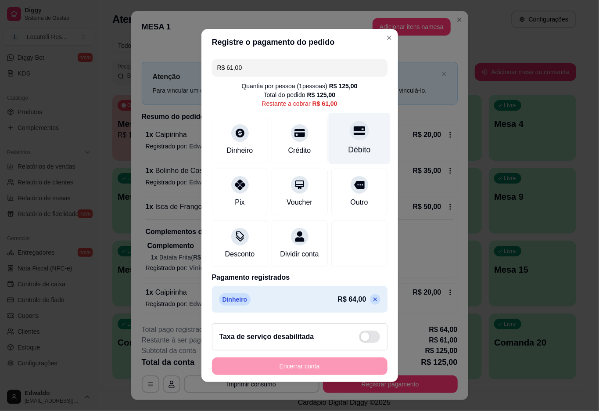
click at [335, 129] on div "Débito" at bounding box center [359, 138] width 62 height 51
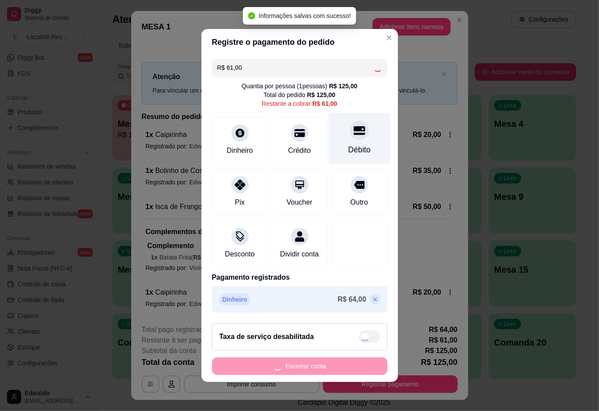
type input "R$ 0,00"
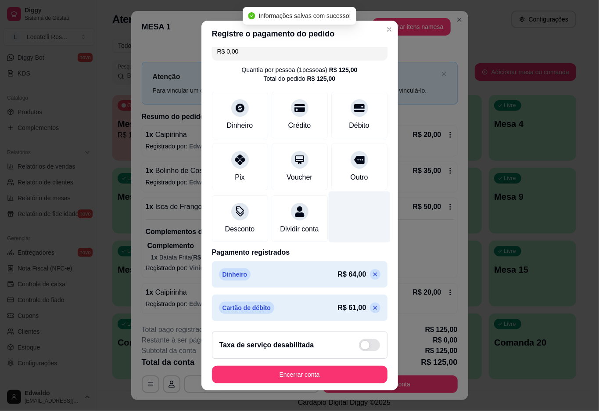
scroll to position [19, 0]
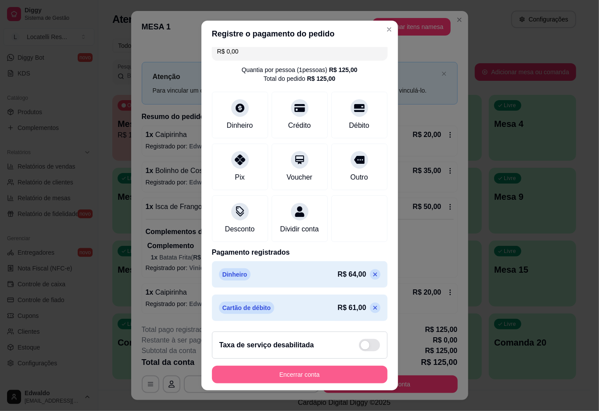
click at [341, 366] on button "Encerrar conta" at bounding box center [299, 374] width 175 height 18
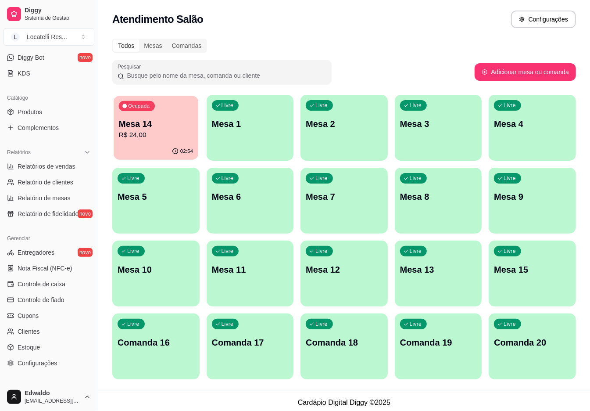
click at [143, 132] on p "R$ 24,00" at bounding box center [156, 135] width 74 height 10
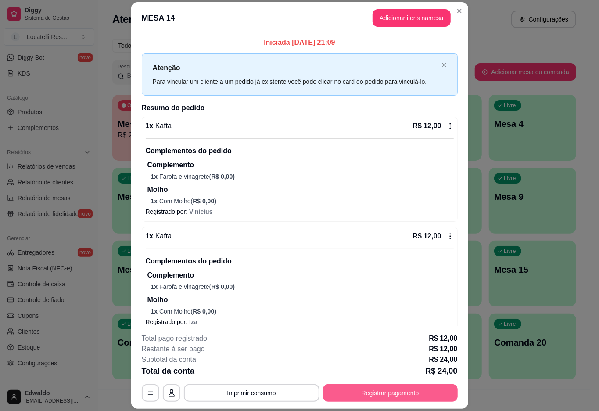
click at [395, 392] on button "Registrar pagamento" at bounding box center [390, 393] width 135 height 18
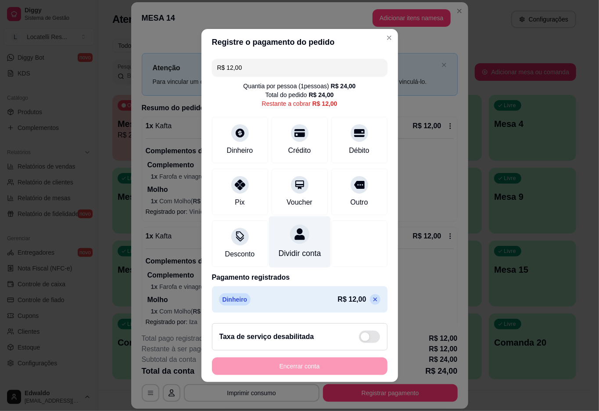
scroll to position [5, 0]
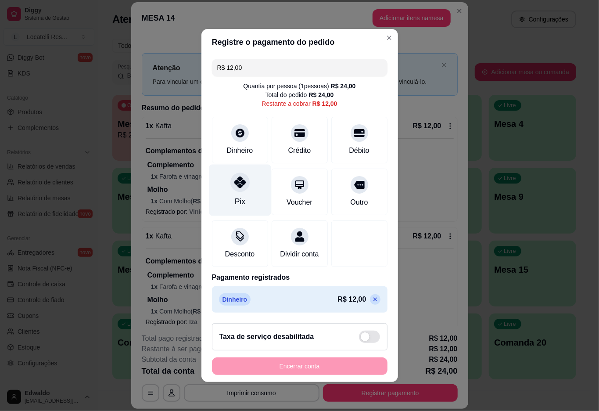
click at [225, 182] on div "Pix" at bounding box center [240, 189] width 62 height 51
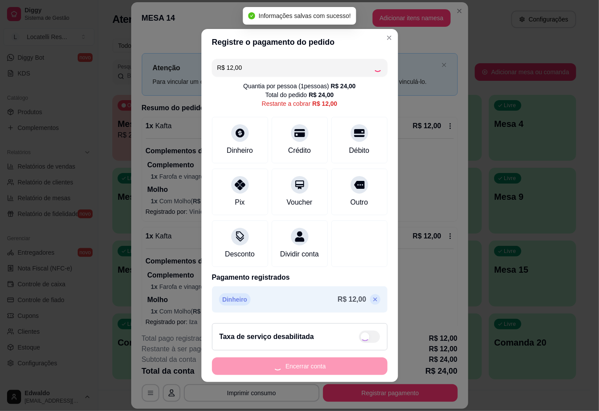
type input "R$ 0,00"
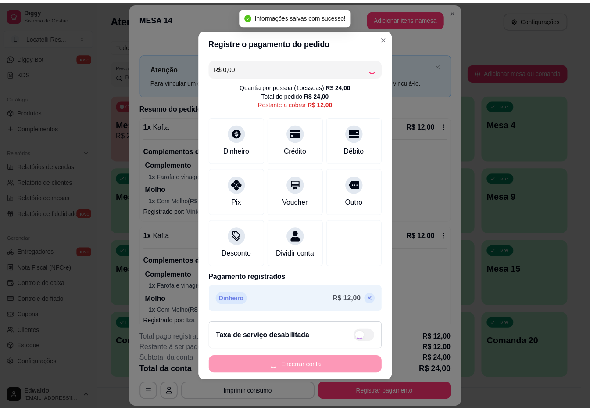
scroll to position [2, 0]
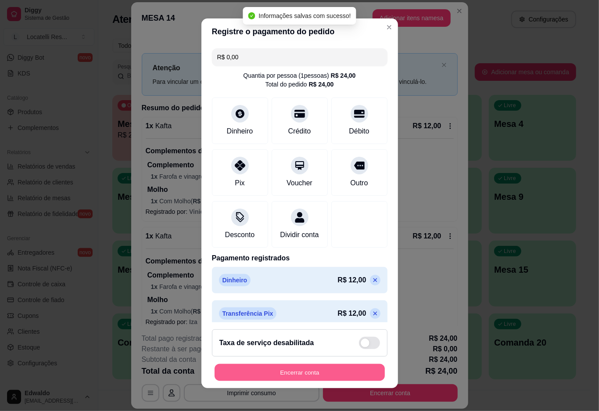
click at [268, 363] on div "Encerrar conta" at bounding box center [299, 372] width 175 height 18
click at [322, 372] on button "Encerrar conta" at bounding box center [299, 372] width 175 height 18
